Goal: Task Accomplishment & Management: Use online tool/utility

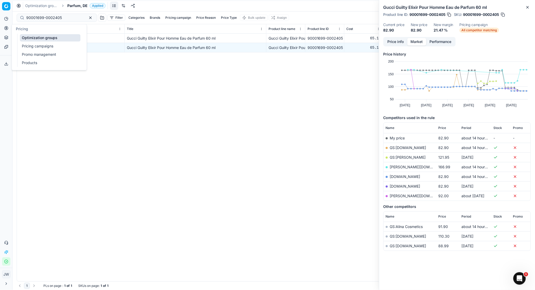
click at [3, 27] on button "Pricing" at bounding box center [6, 28] width 8 height 8
click at [30, 37] on link "Optimization groups" at bounding box center [50, 37] width 61 height 7
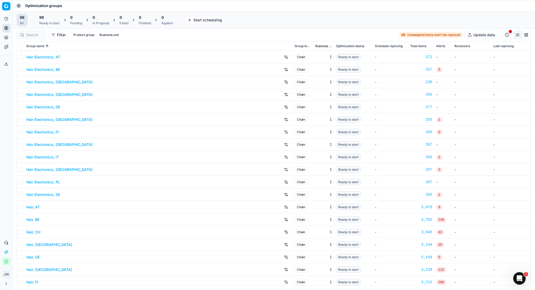
click at [5, 260] on icon "button" at bounding box center [5, 260] width 3 height 3
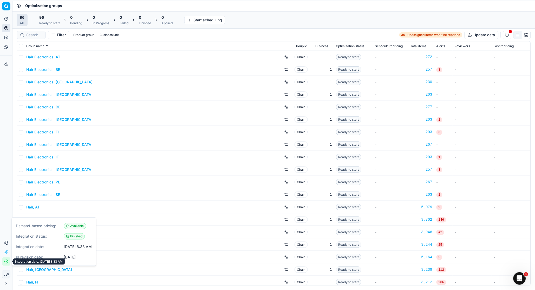
click at [5, 260] on icon "button" at bounding box center [5, 260] width 3 height 3
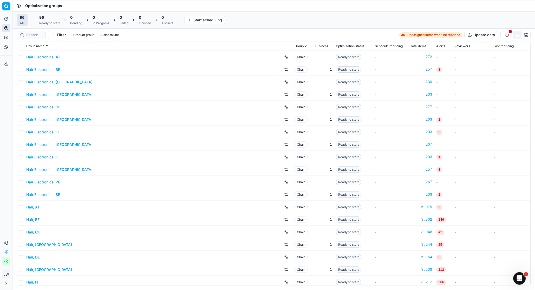
click at [9, 261] on button "Integration status" at bounding box center [6, 261] width 8 height 8
click at [46, 24] on div "Ready to start" at bounding box center [49, 23] width 21 height 4
click at [67, 20] on button "Start All" at bounding box center [72, 20] width 20 height 8
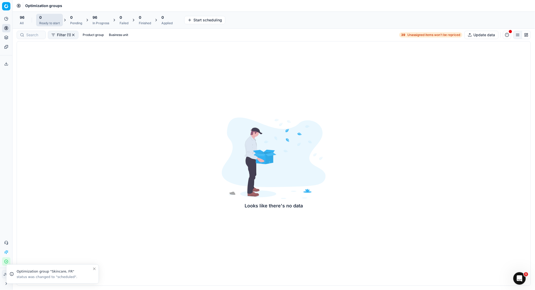
click at [94, 268] on icon "Close toast" at bounding box center [94, 268] width 2 height 2
click at [141, 25] on div "Finished" at bounding box center [145, 23] width 12 height 4
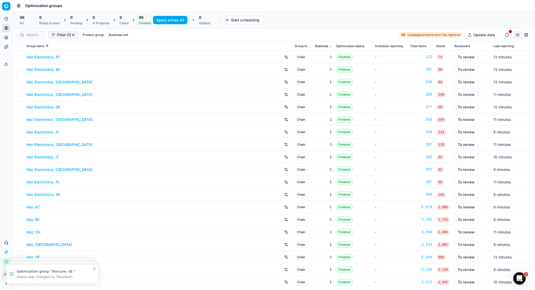
click at [166, 18] on button "Apply prices All" at bounding box center [170, 20] width 34 height 8
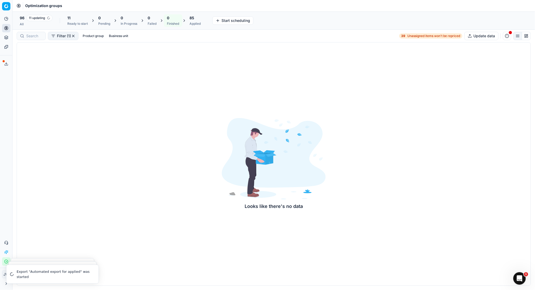
click at [508, 38] on button "button" at bounding box center [507, 36] width 8 height 8
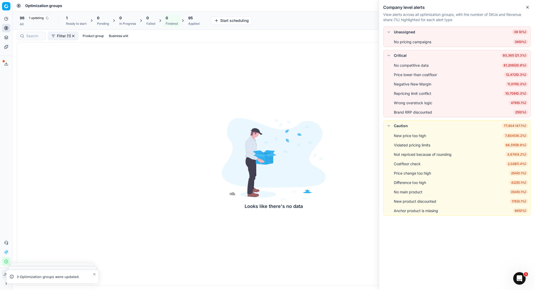
click at [530, 9] on icon "button" at bounding box center [528, 7] width 4 height 4
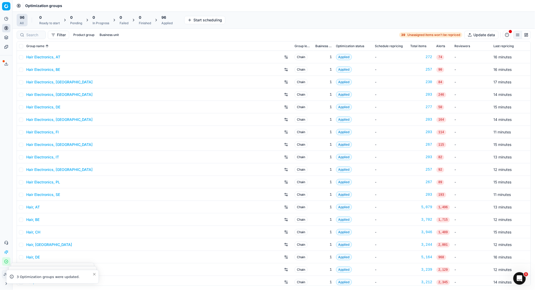
click at [166, 19] on span "96" at bounding box center [164, 17] width 5 height 5
click at [191, 21] on button "Export prices All" at bounding box center [192, 20] width 35 height 8
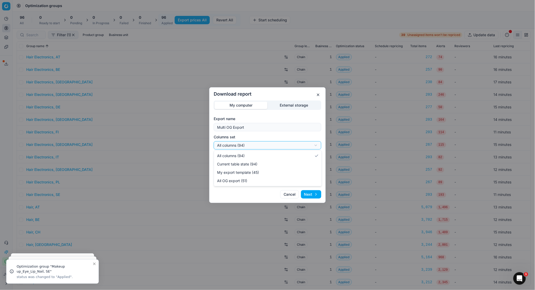
click at [244, 145] on div "Download report My computer External storage Export name Multi OG Export Column…" at bounding box center [267, 145] width 535 height 290
select select "custom"
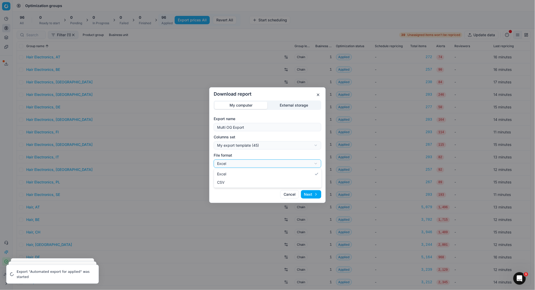
click at [245, 161] on div "Download report My computer External storage Export name Multi OG Export Column…" at bounding box center [267, 145] width 535 height 290
select select "csv"
click at [306, 193] on button "Next" at bounding box center [311, 194] width 20 height 8
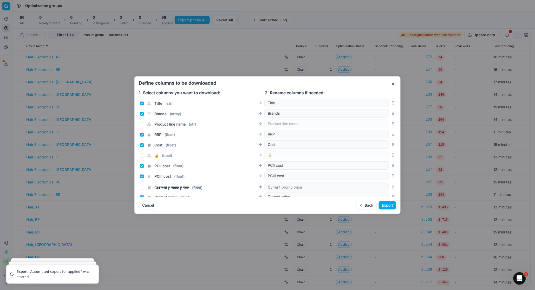
scroll to position [68, 0]
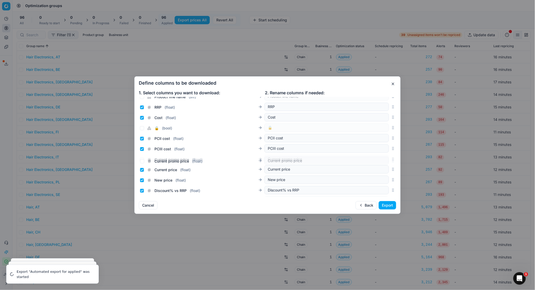
drag, startPoint x: 395, startPoint y: 145, endPoint x: 375, endPoint y: 160, distance: 25.0
click at [375, 160] on div "Current promo price ( float ) Current promo price" at bounding box center [268, 159] width 258 height 10
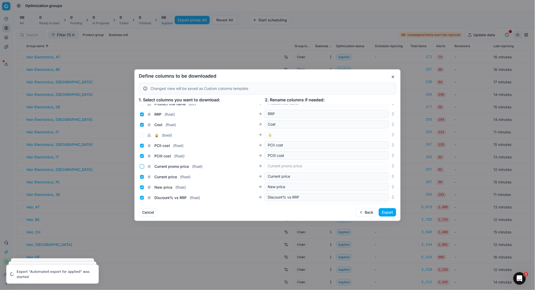
click at [141, 166] on input "Current promo price ( float )" at bounding box center [142, 166] width 4 height 4
checkbox input "true"
click at [142, 178] on input "Current price ( float )" at bounding box center [142, 177] width 4 height 4
checkbox input "false"
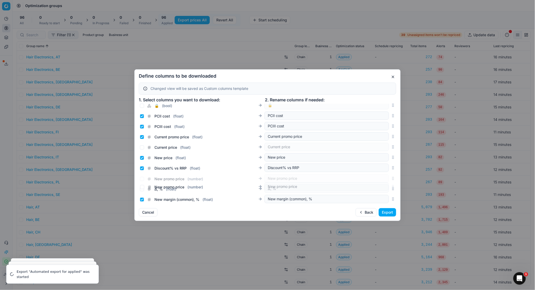
scroll to position [98, 0]
drag, startPoint x: 393, startPoint y: 135, endPoint x: 371, endPoint y: 148, distance: 25.5
click at [371, 148] on div "New promo price ( number ) New promo price" at bounding box center [268, 147] width 258 height 10
click at [142, 147] on input "New promo price ( number )" at bounding box center [142, 147] width 4 height 4
checkbox input "true"
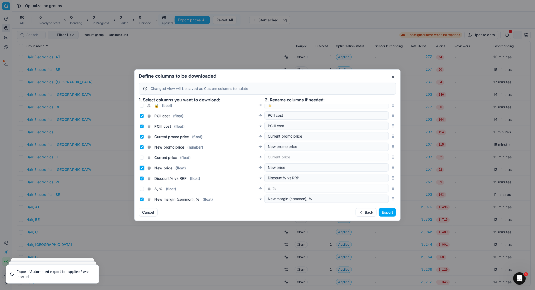
click at [142, 166] on input "New price ( float )" at bounding box center [142, 168] width 4 height 4
checkbox input "false"
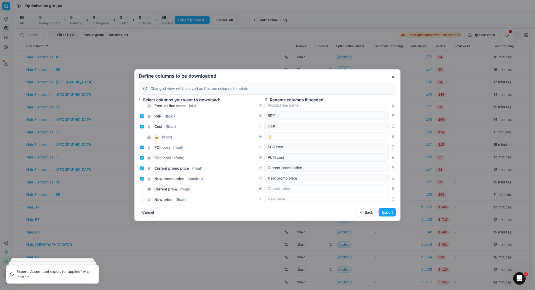
scroll to position [71, 0]
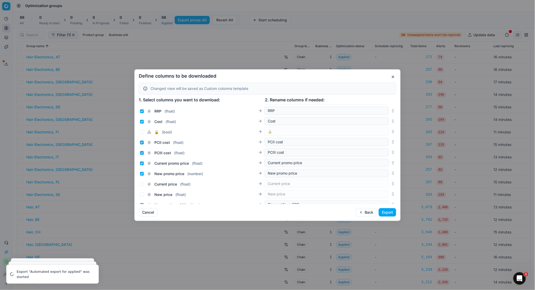
click at [389, 211] on button "Export" at bounding box center [387, 212] width 17 height 8
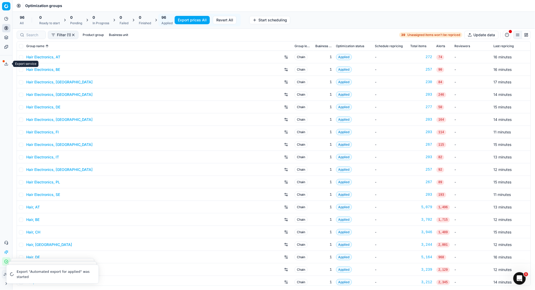
click at [5, 61] on button "Export service" at bounding box center [6, 64] width 8 height 8
